Goal: Navigation & Orientation: Find specific page/section

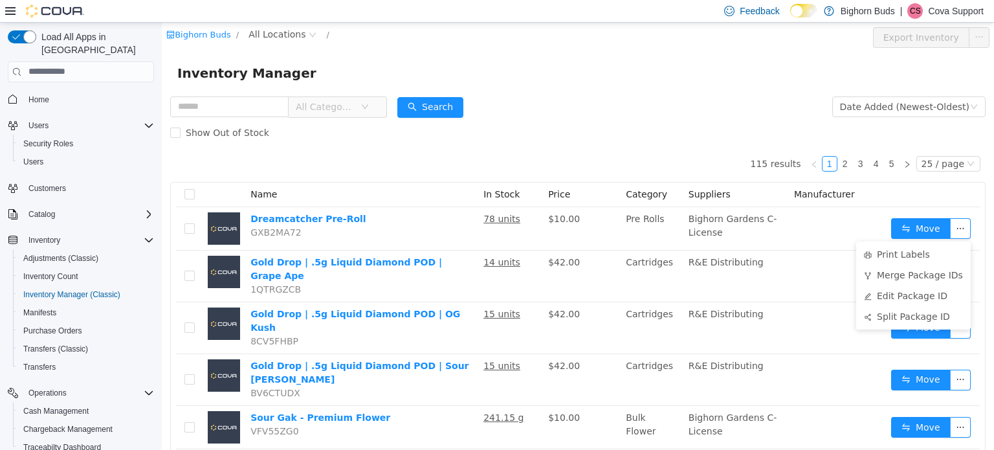
scroll to position [129, 0]
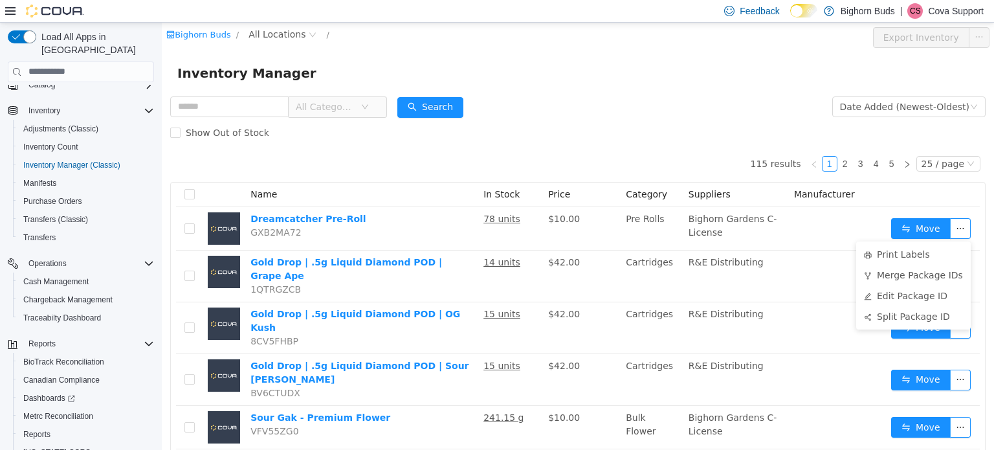
drag, startPoint x: 947, startPoint y: 8, endPoint x: 967, endPoint y: 20, distance: 23.5
click at [947, 8] on p "Cova Support" at bounding box center [956, 11] width 56 height 16
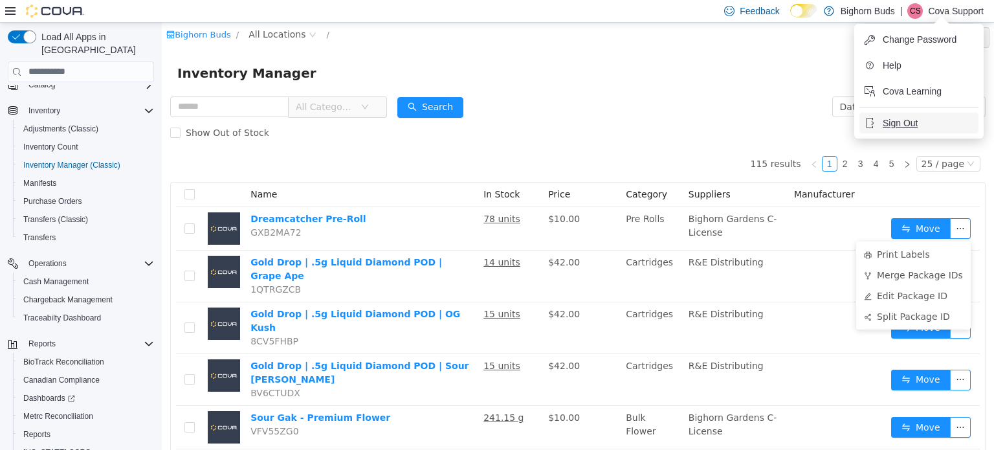
click at [893, 117] on span "Sign Out" at bounding box center [899, 122] width 35 height 13
